Goal: Information Seeking & Learning: Learn about a topic

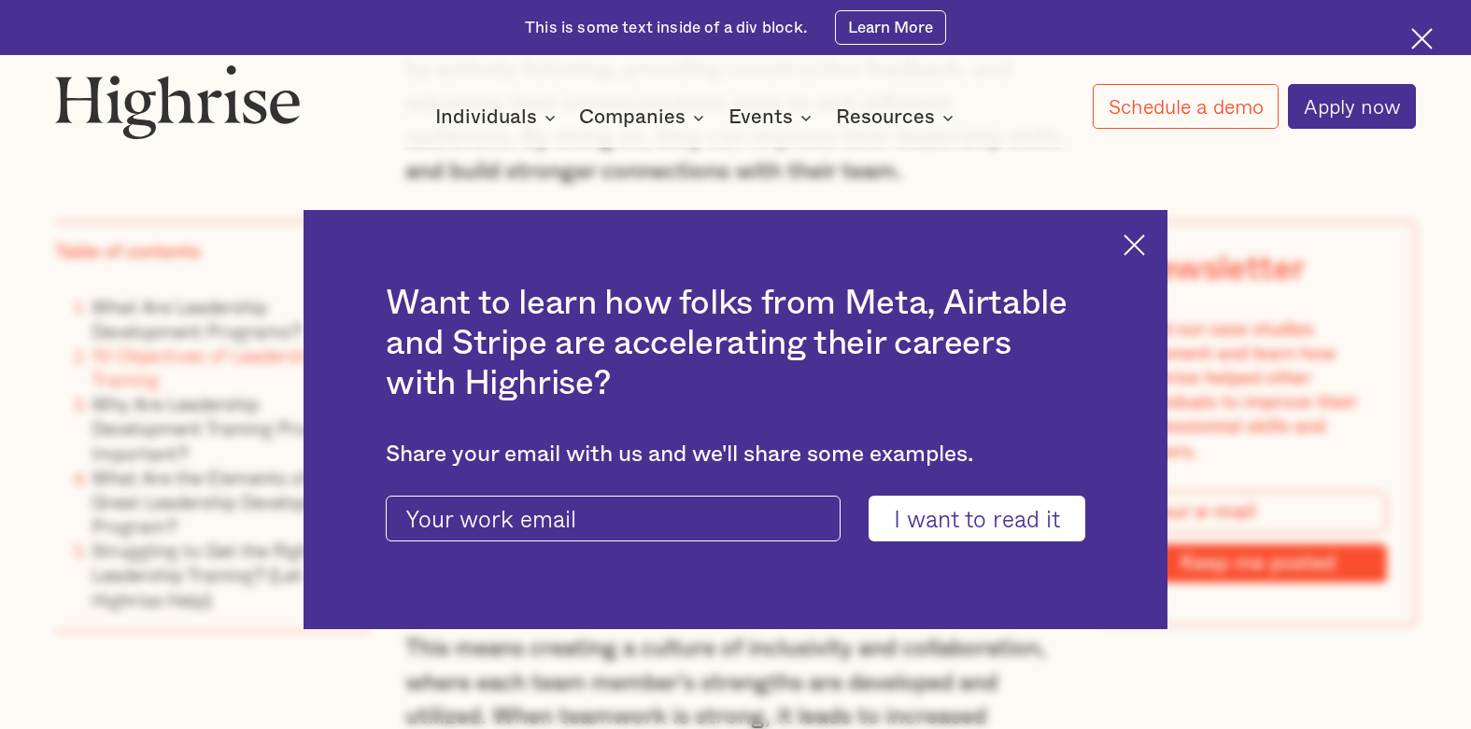
scroll to position [5324, 0]
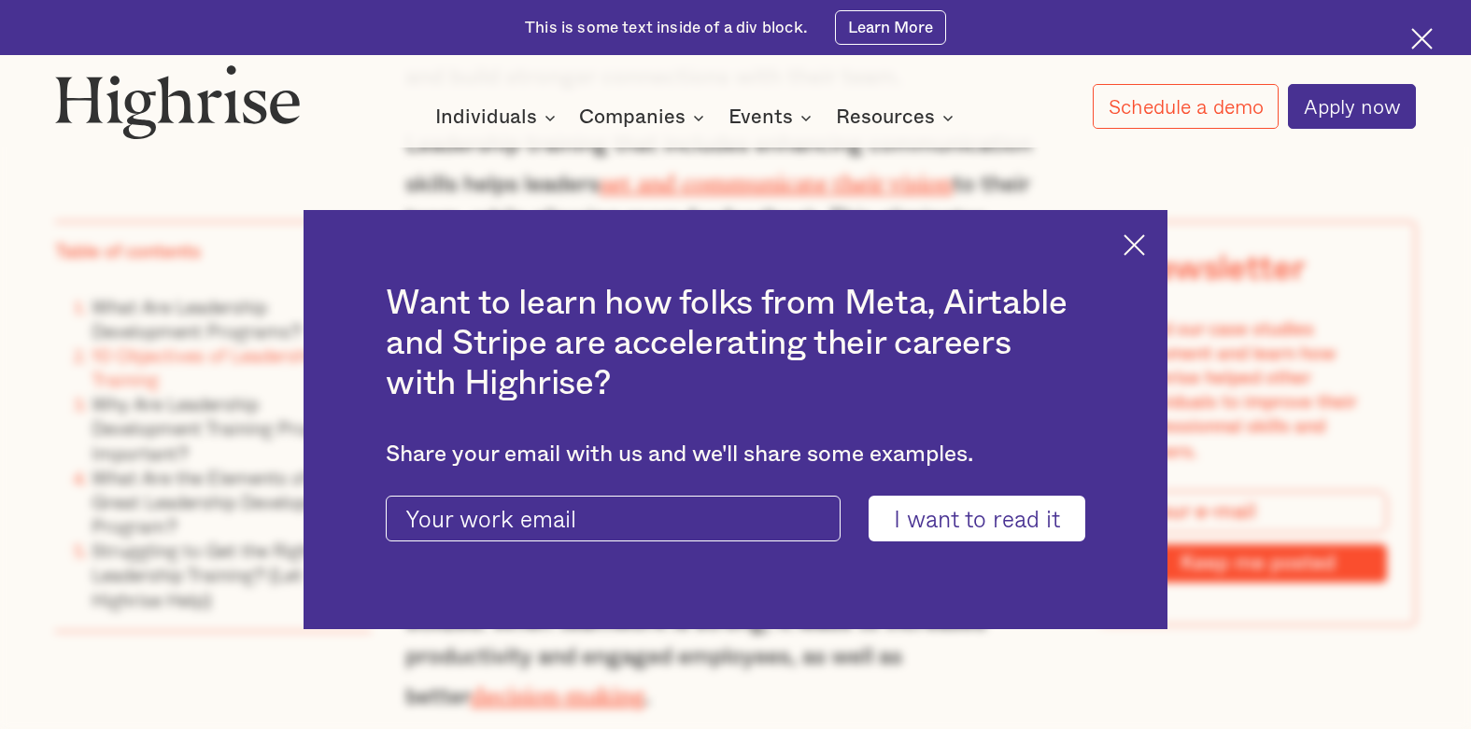
click at [1142, 246] on img at bounding box center [1134, 244] width 21 height 21
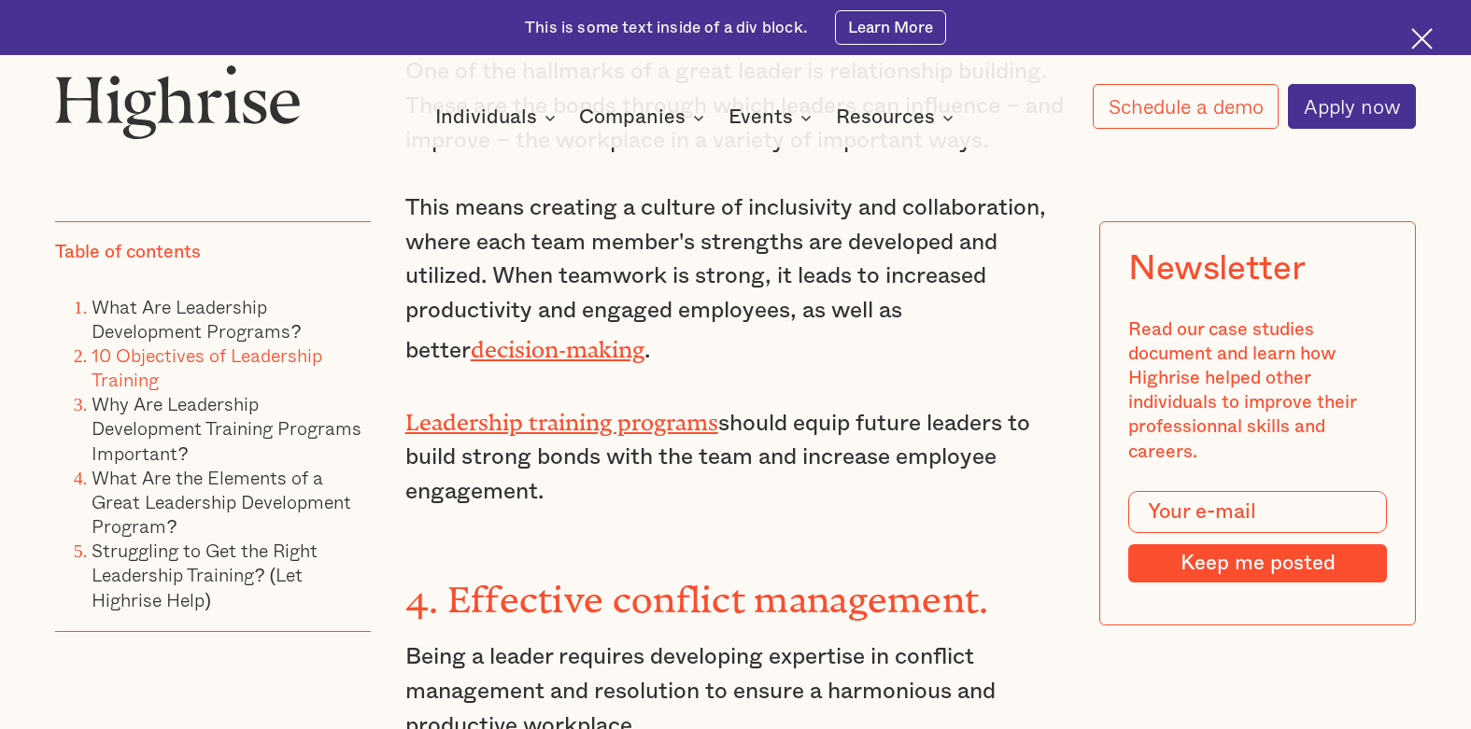
scroll to position [5697, 0]
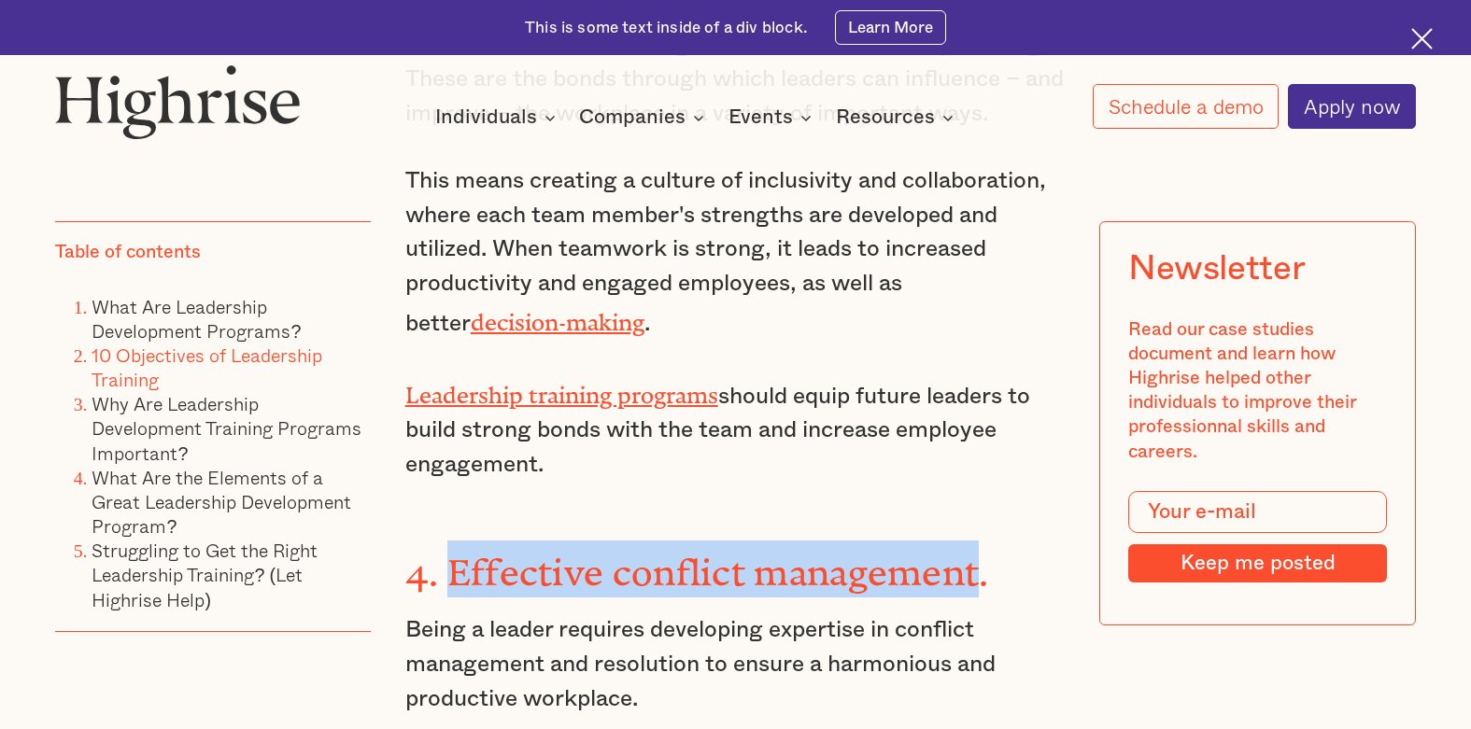
drag, startPoint x: 983, startPoint y: 418, endPoint x: 446, endPoint y: 428, distance: 537.1
click at [446, 552] on strong "4. Effective conflict management." at bounding box center [697, 563] width 584 height 23
copy strong "Effective conflict management"
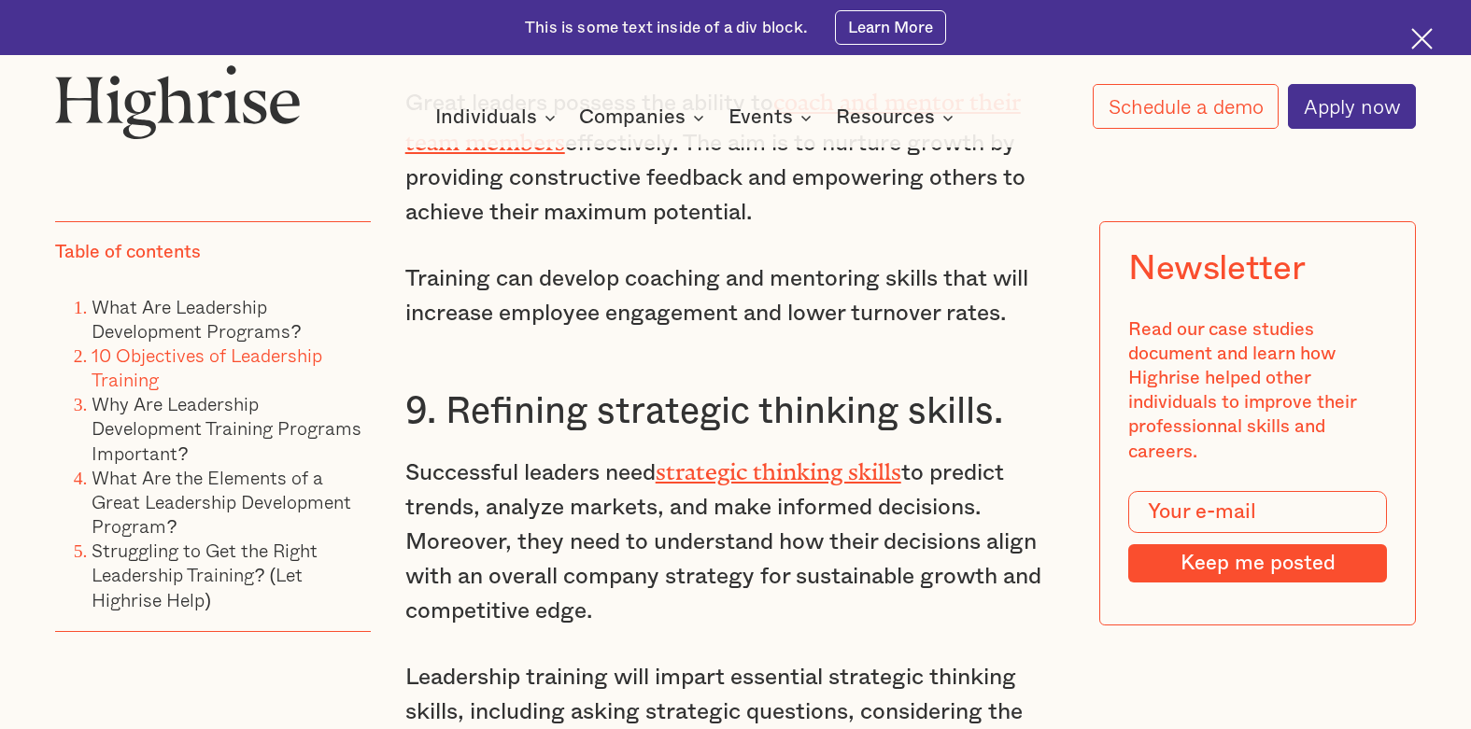
scroll to position [8406, 0]
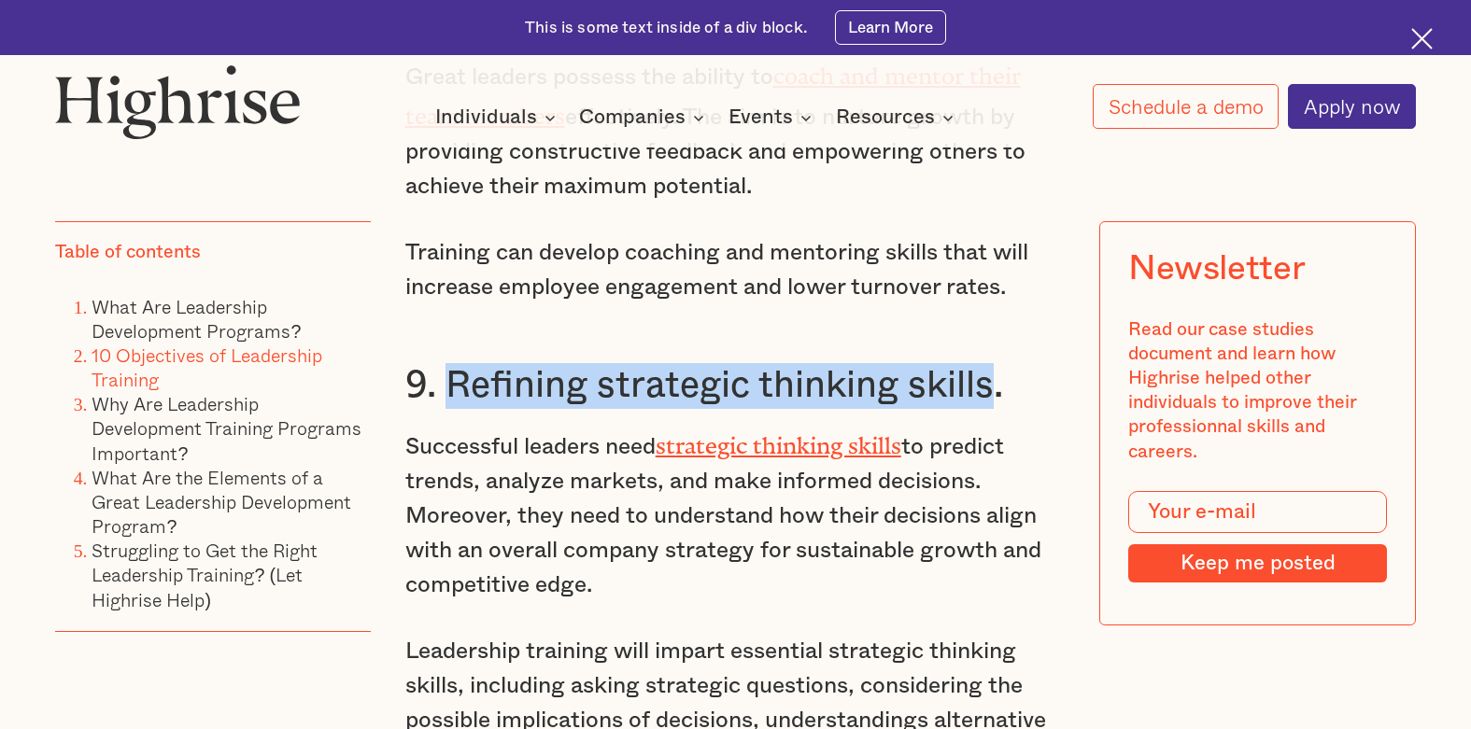
drag, startPoint x: 994, startPoint y: 189, endPoint x: 454, endPoint y: 181, distance: 539.9
click at [454, 363] on h3 "9. Refining strategic thinking skills." at bounding box center [735, 386] width 661 height 46
copy h3 "Refining strategic thinking skills"
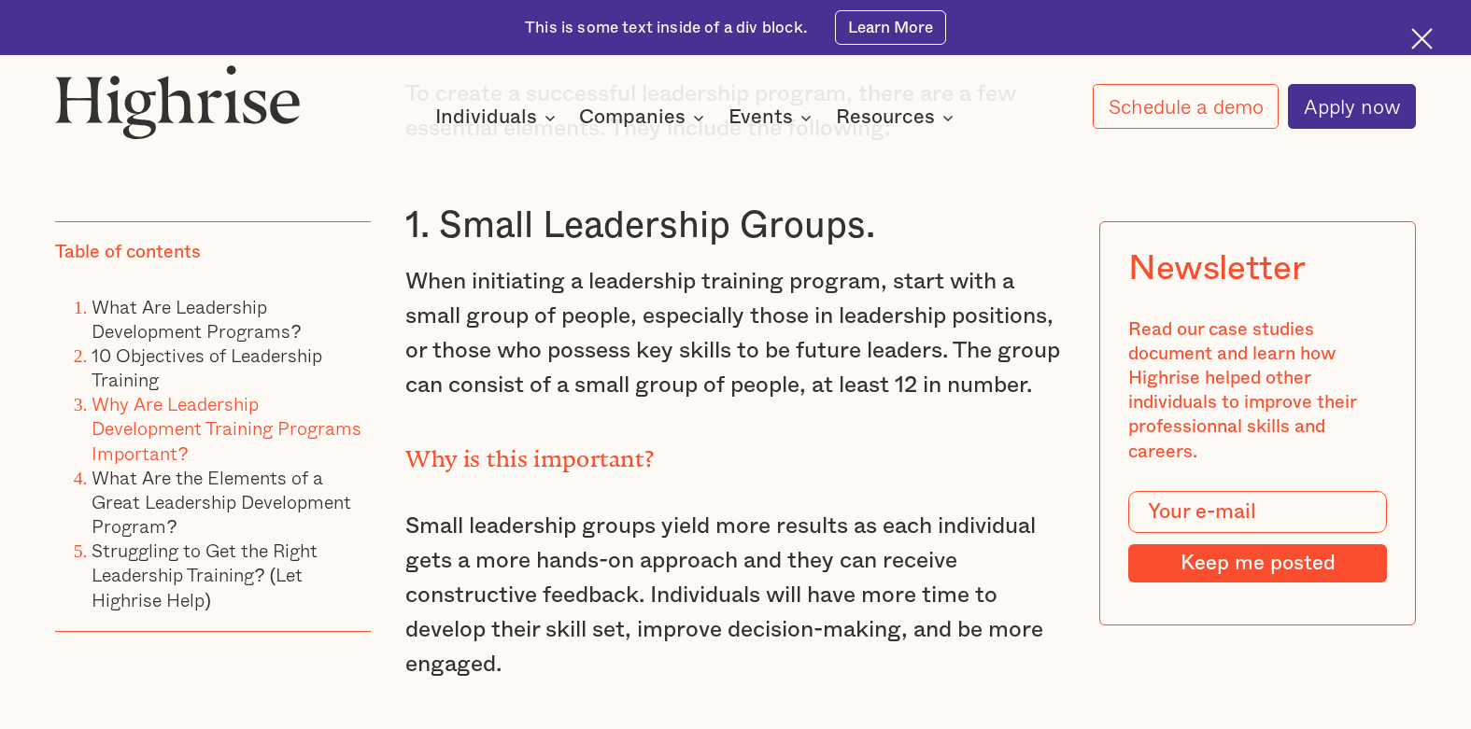
scroll to position [12796, 0]
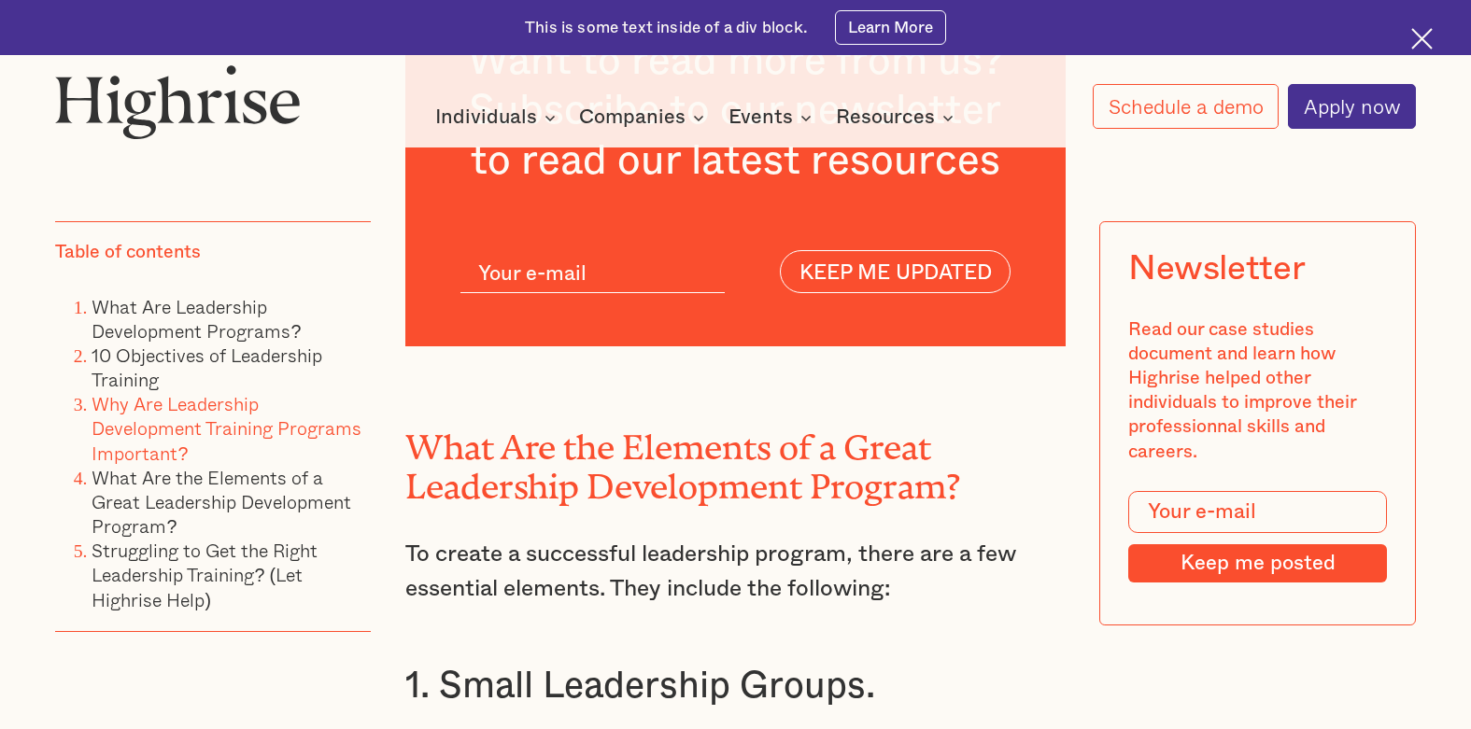
click at [1424, 50] on img at bounding box center [1421, 38] width 21 height 21
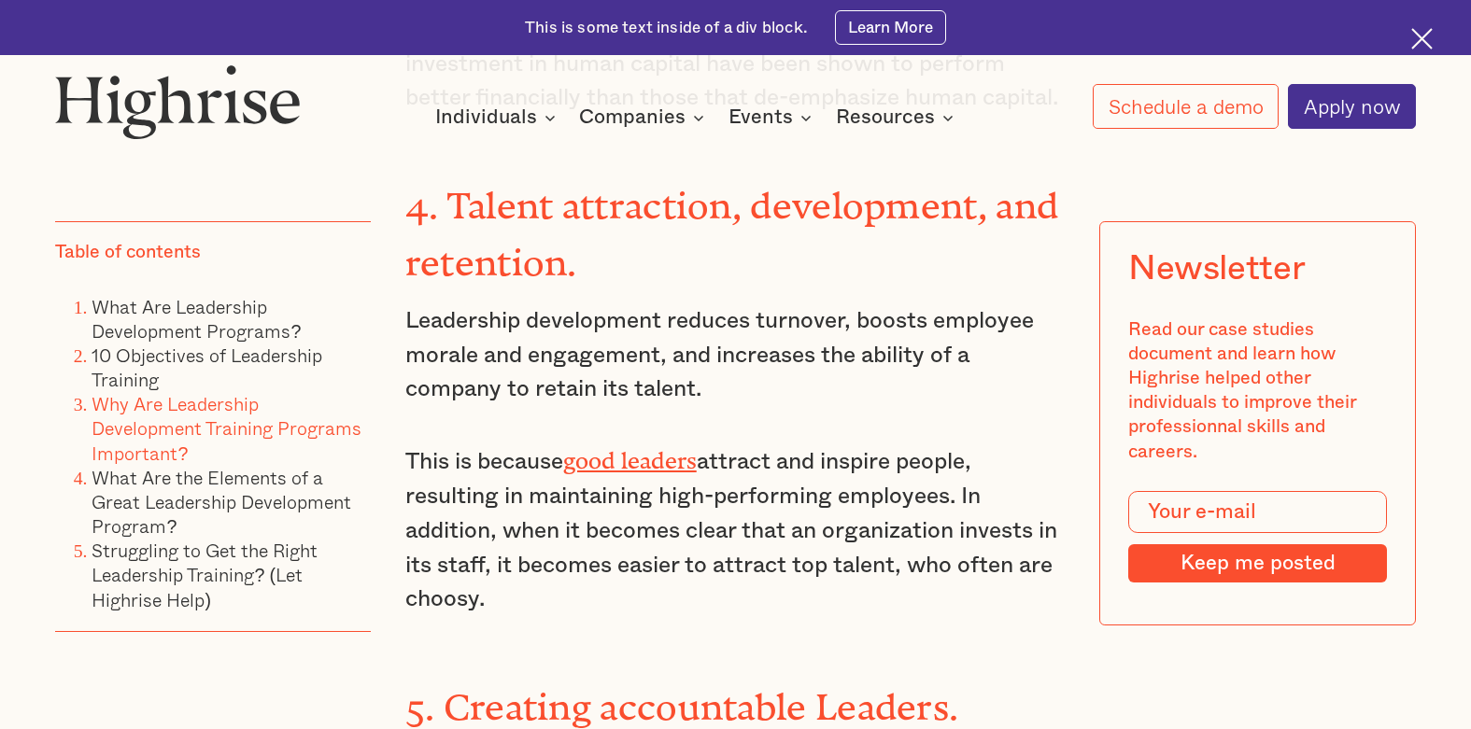
scroll to position [11675, 0]
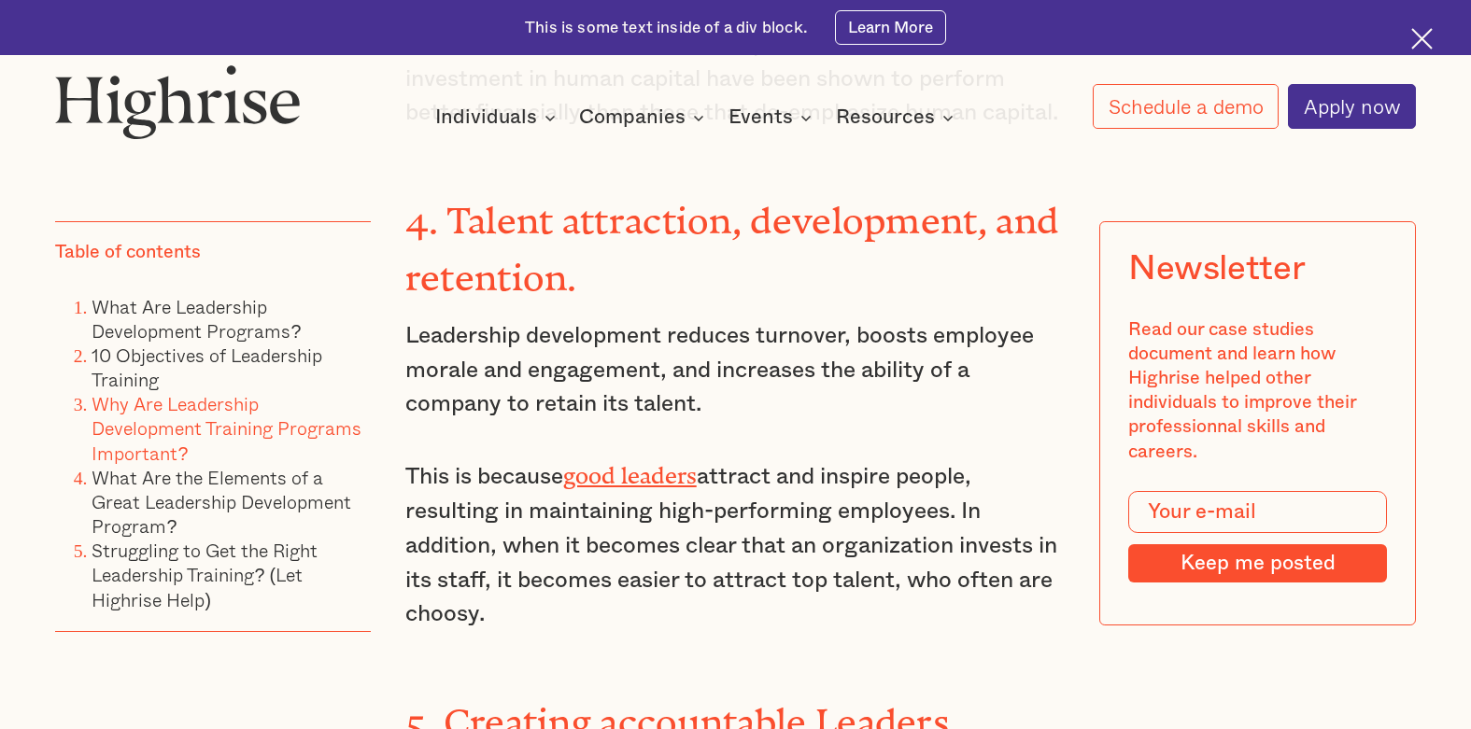
click at [1422, 35] on div "Interested in a complimentary coaching session with one of our coaches? Share y…" at bounding box center [735, 74] width 1471 height 148
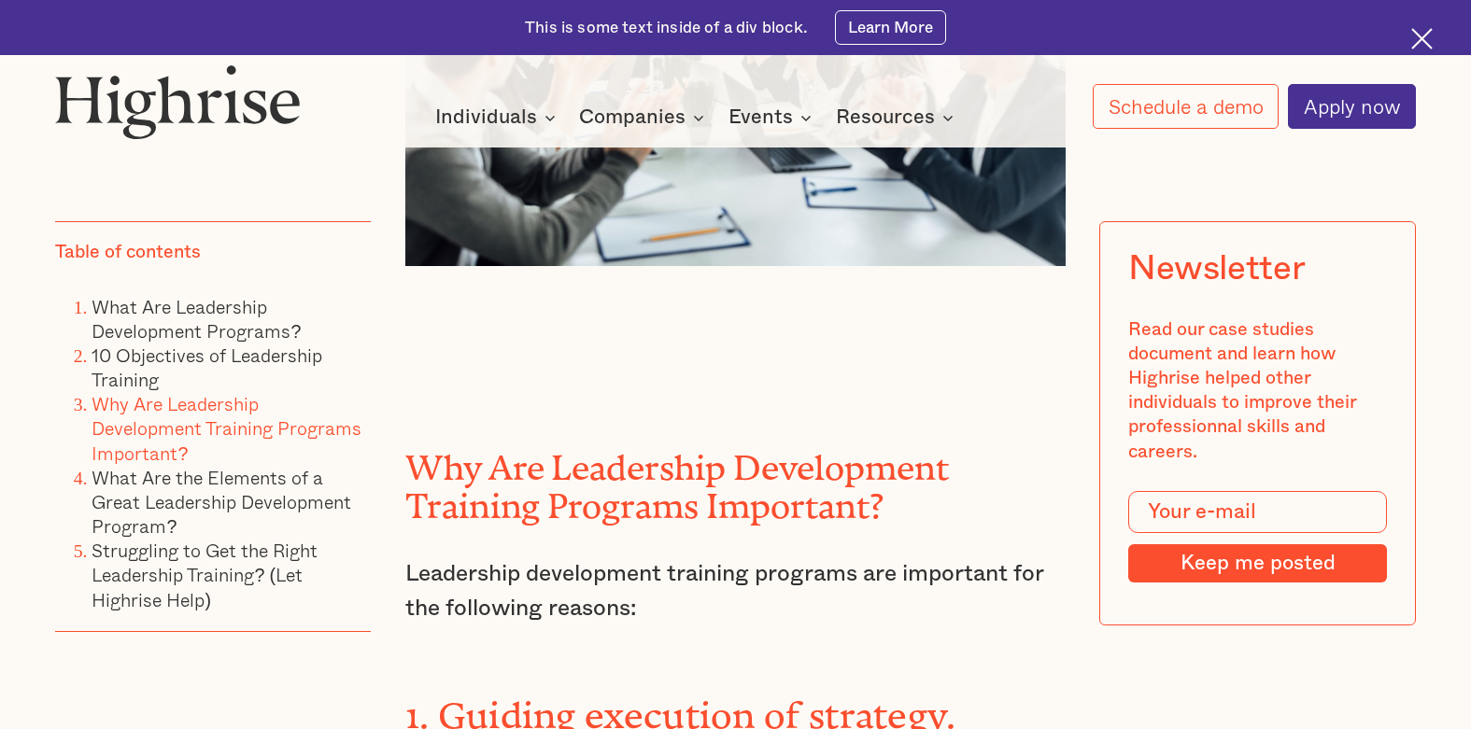
scroll to position [9527, 0]
